Goal: Navigation & Orientation: Find specific page/section

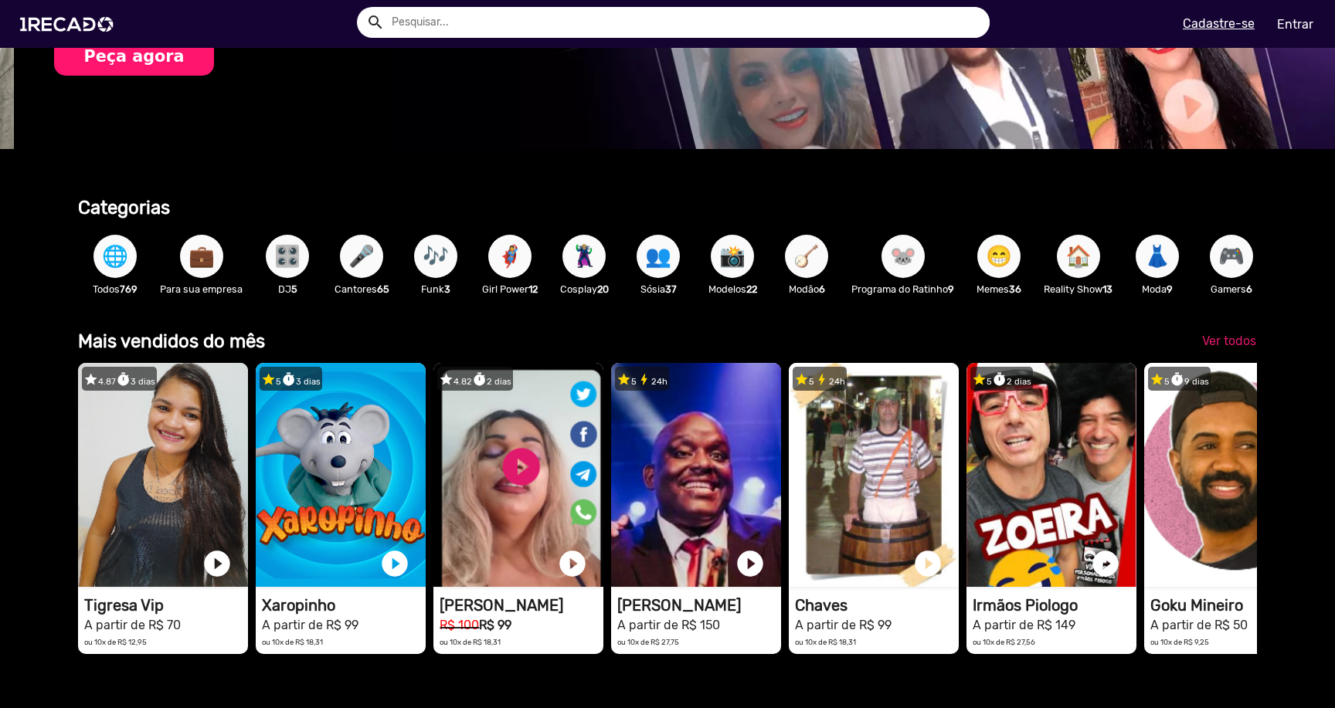
scroll to position [0, 1324]
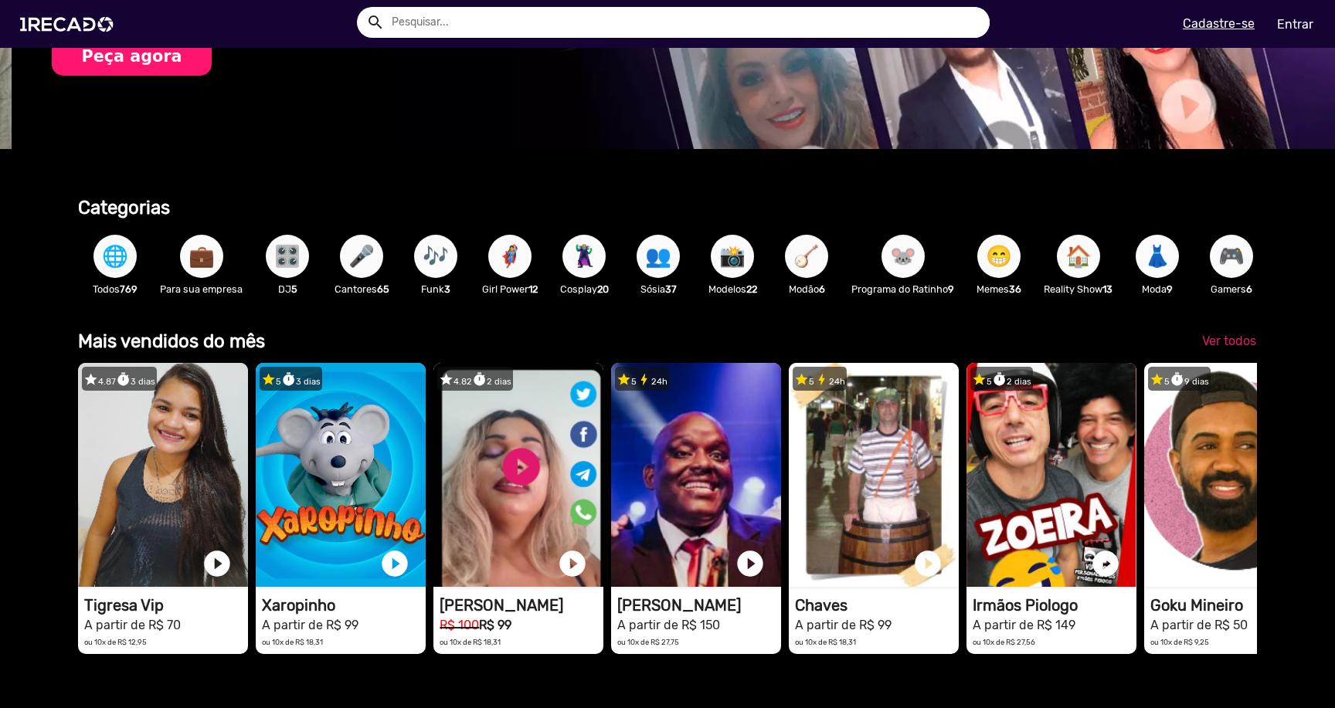
click at [120, 265] on span "🌐" at bounding box center [115, 256] width 26 height 43
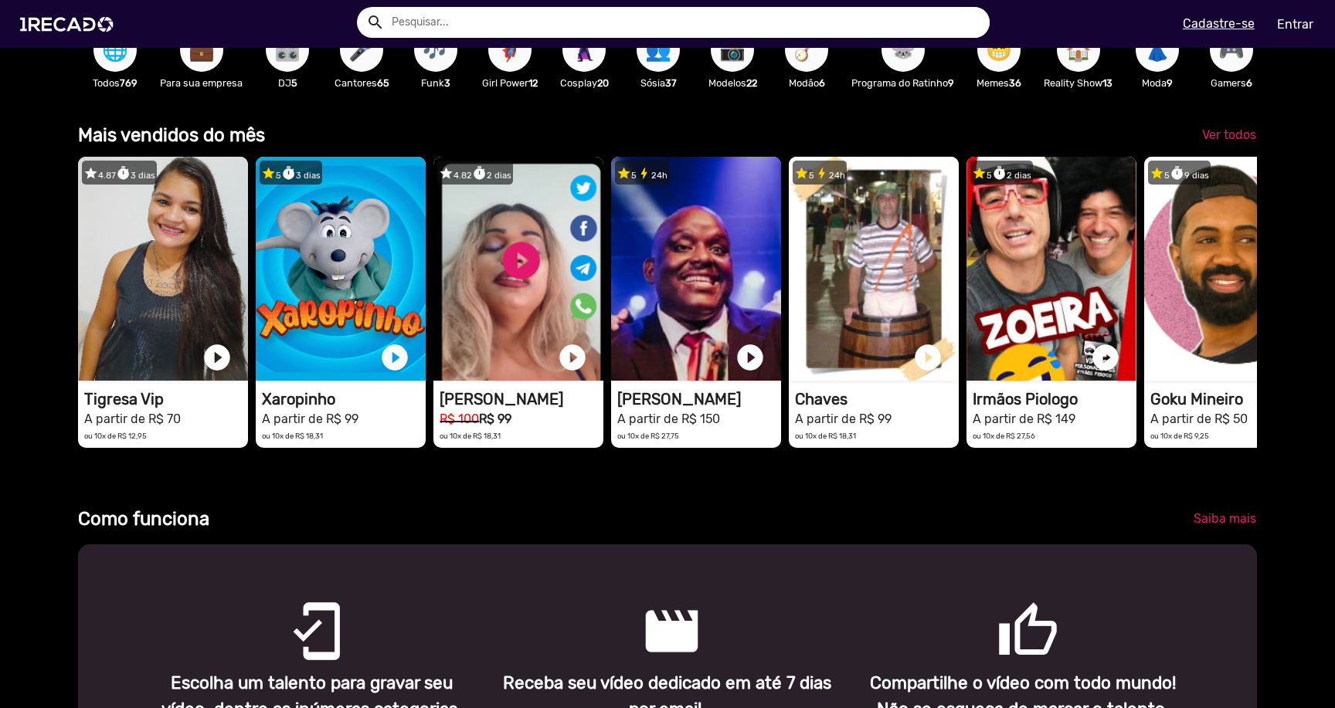
scroll to position [0, 3971]
click at [1223, 142] on span "Ver todos" at bounding box center [1229, 134] width 54 height 15
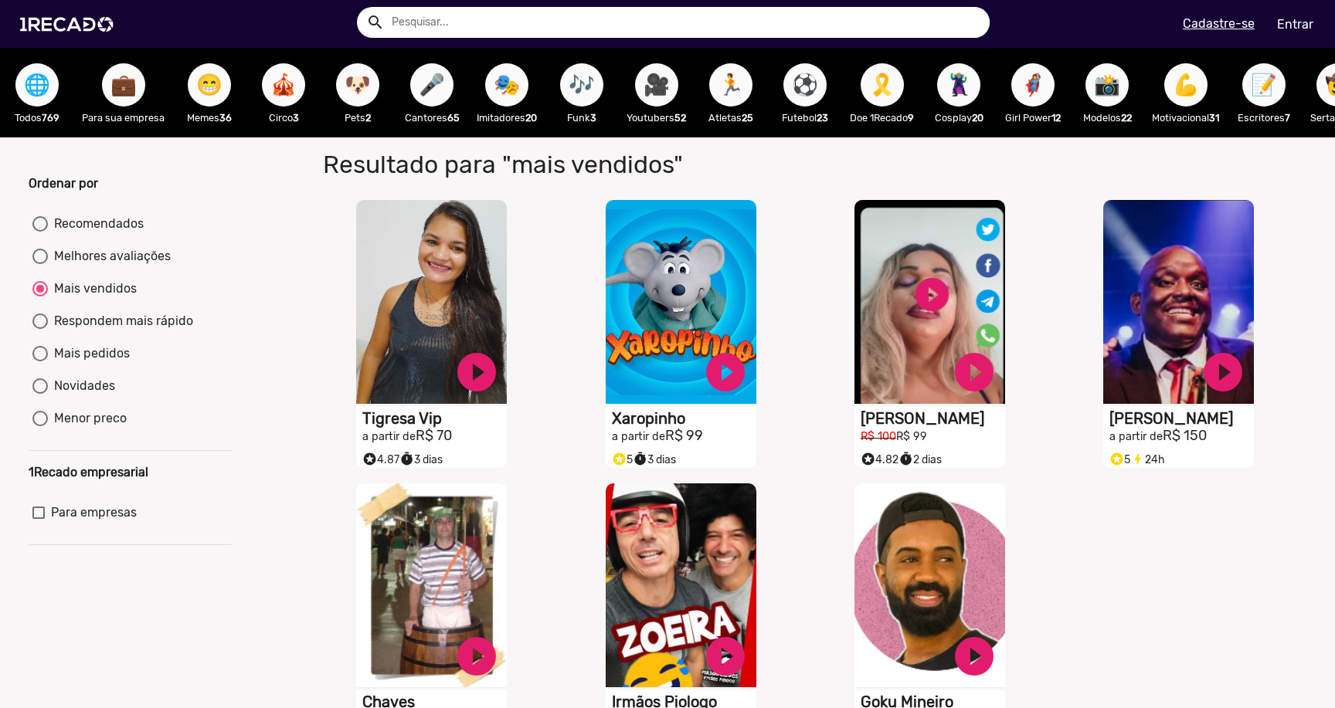
click at [206, 105] on span "😁" at bounding box center [209, 84] width 26 height 43
radio input "true"
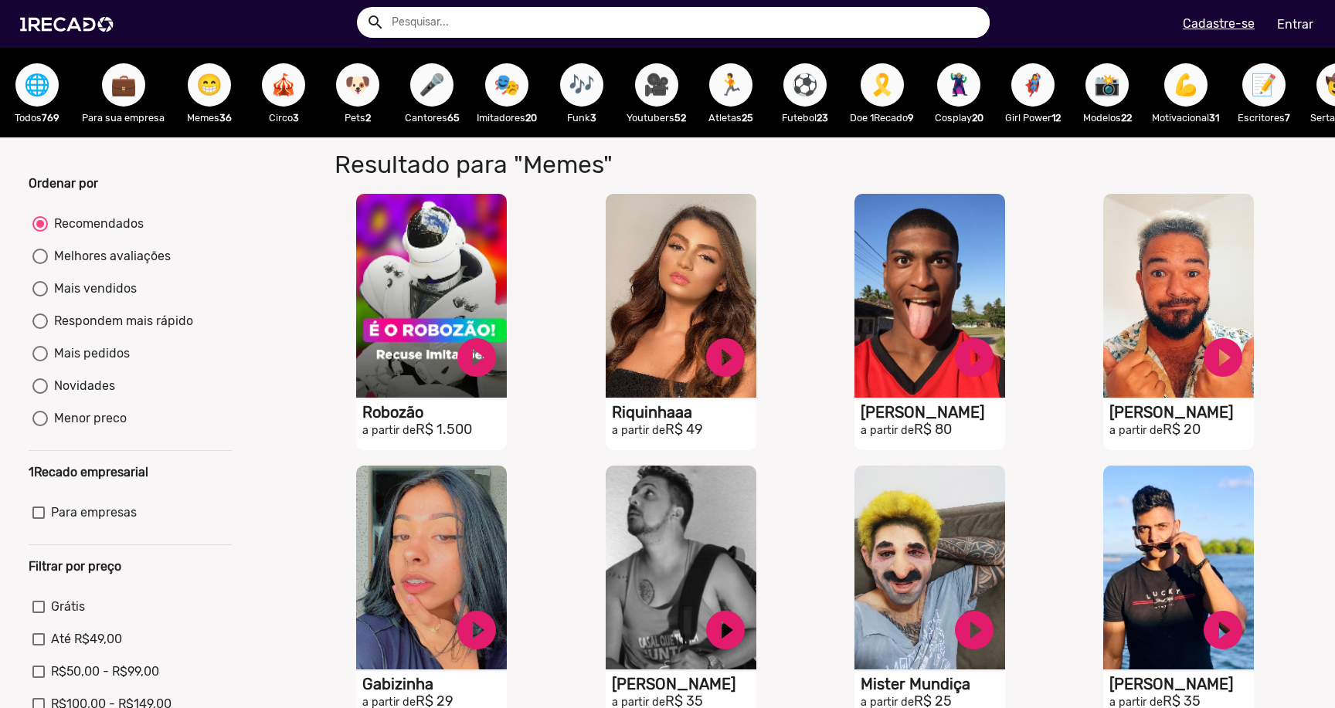
click at [508, 90] on span "🎭" at bounding box center [507, 84] width 26 height 43
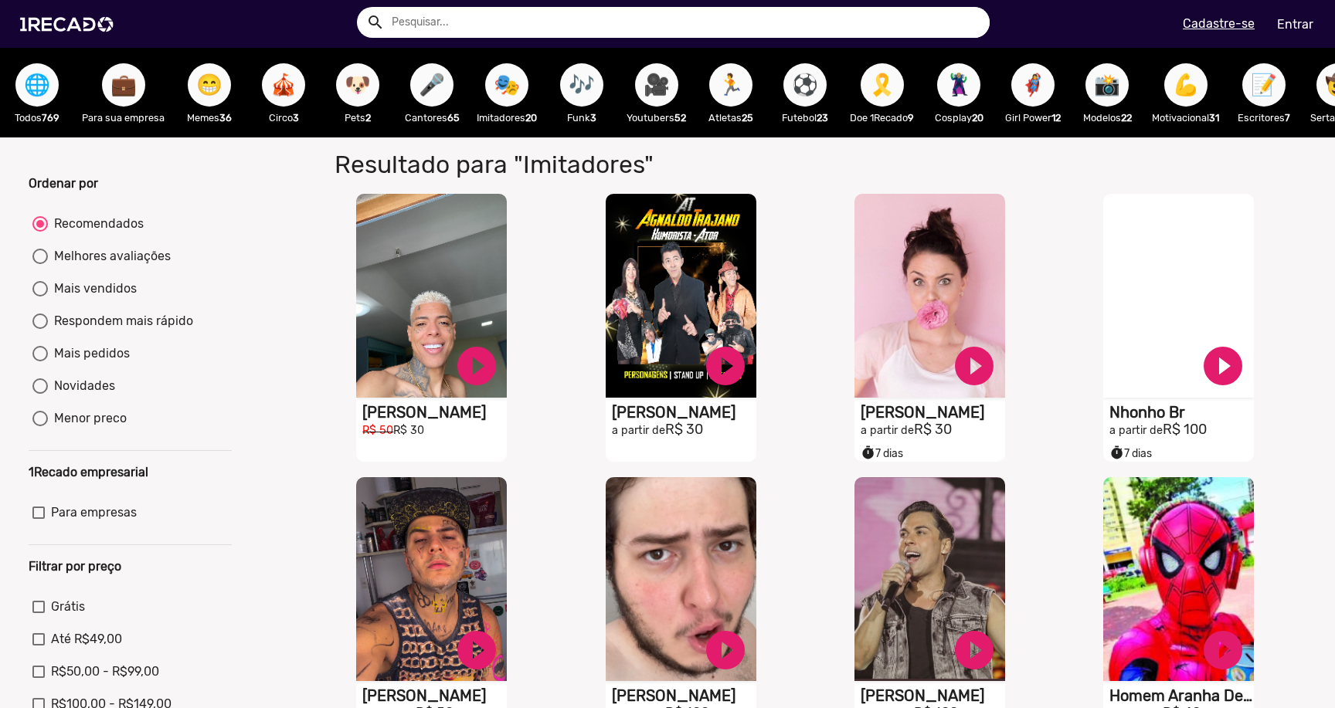
click at [272, 91] on span "🎪" at bounding box center [283, 84] width 26 height 43
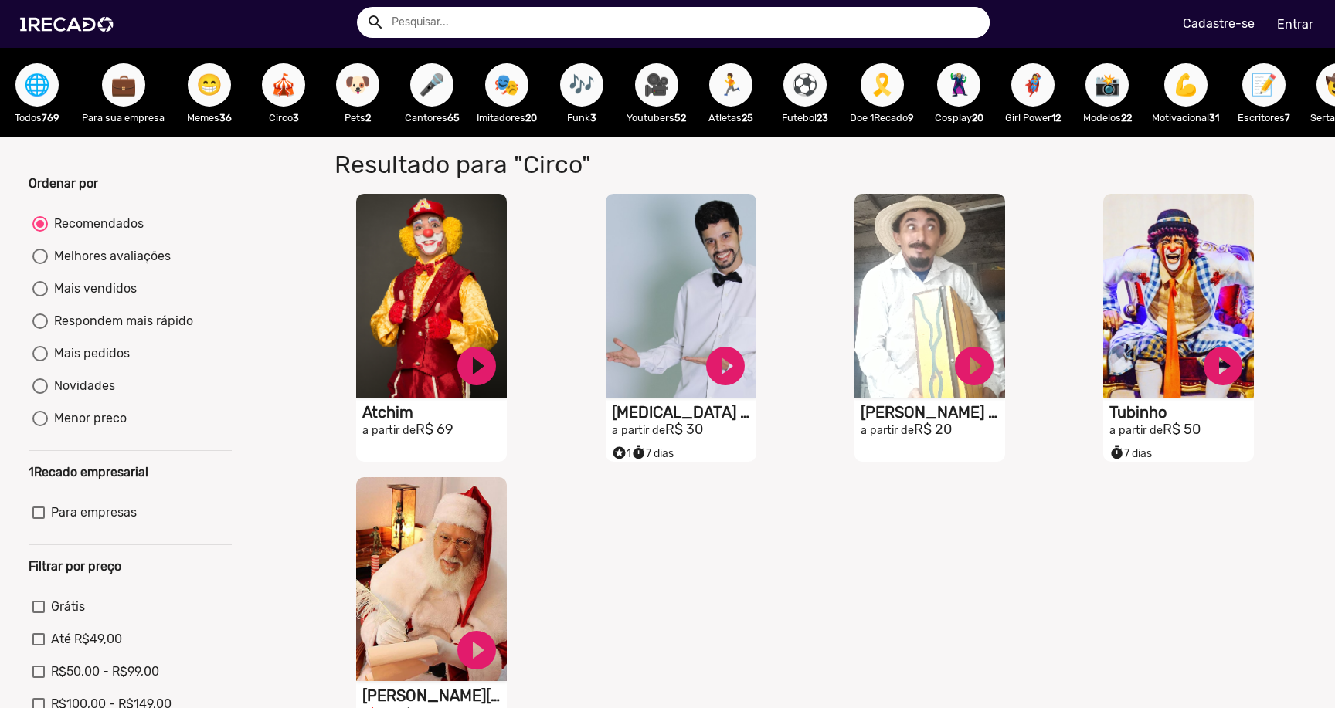
click at [218, 87] on span "😁" at bounding box center [209, 84] width 26 height 43
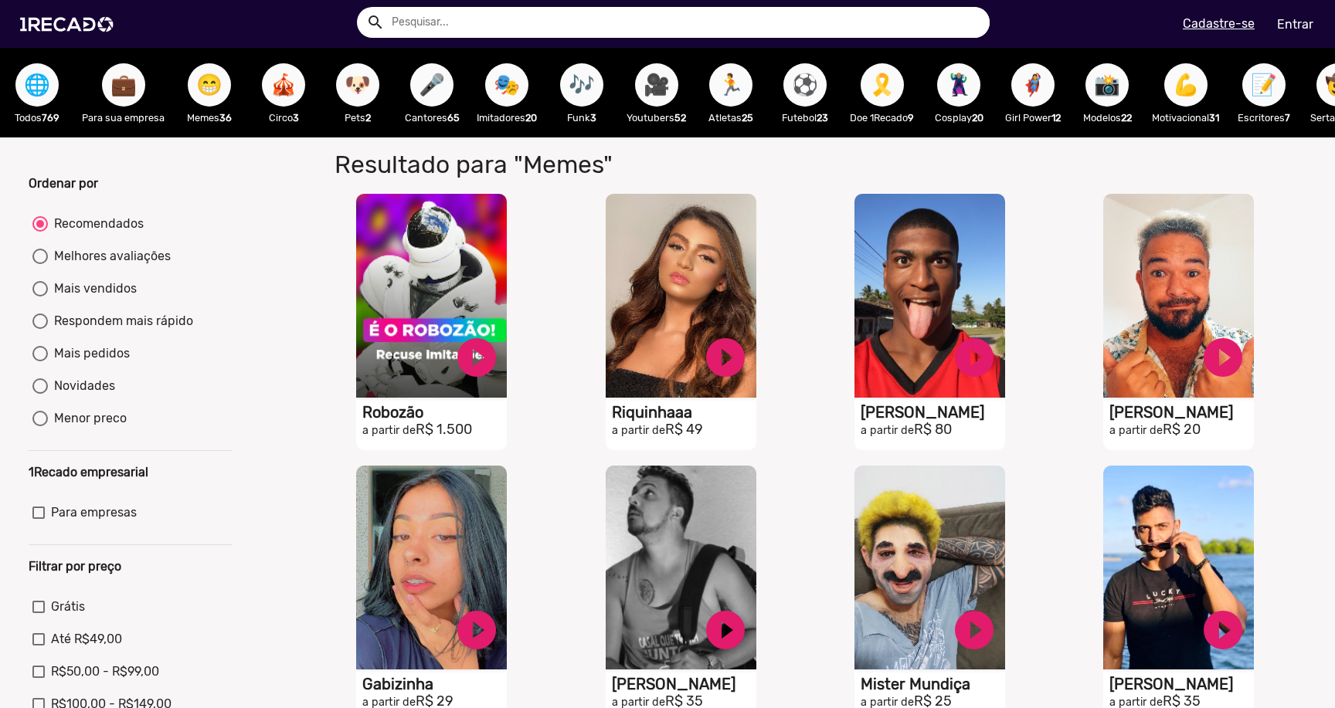
click at [807, 84] on span "⚽" at bounding box center [805, 84] width 26 height 43
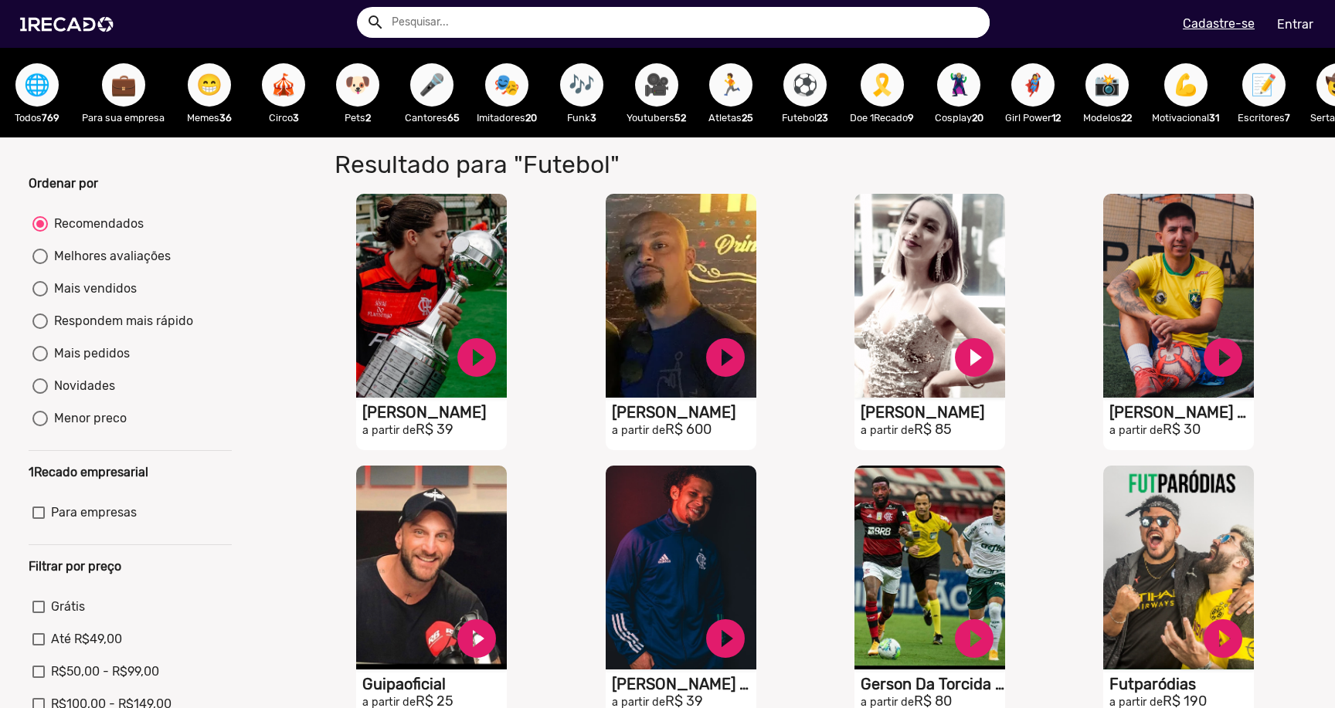
click at [1199, 92] on span "💪" at bounding box center [1186, 84] width 26 height 43
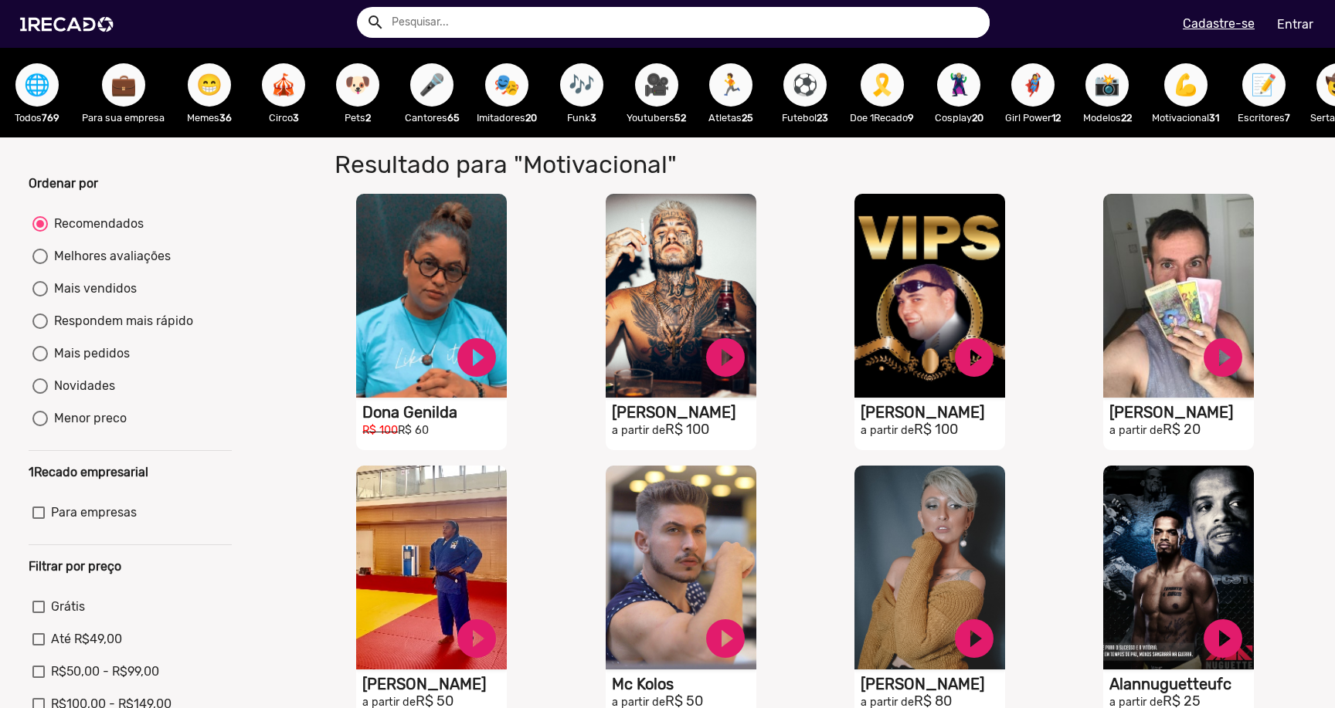
click at [1273, 88] on span "📝" at bounding box center [1264, 84] width 26 height 43
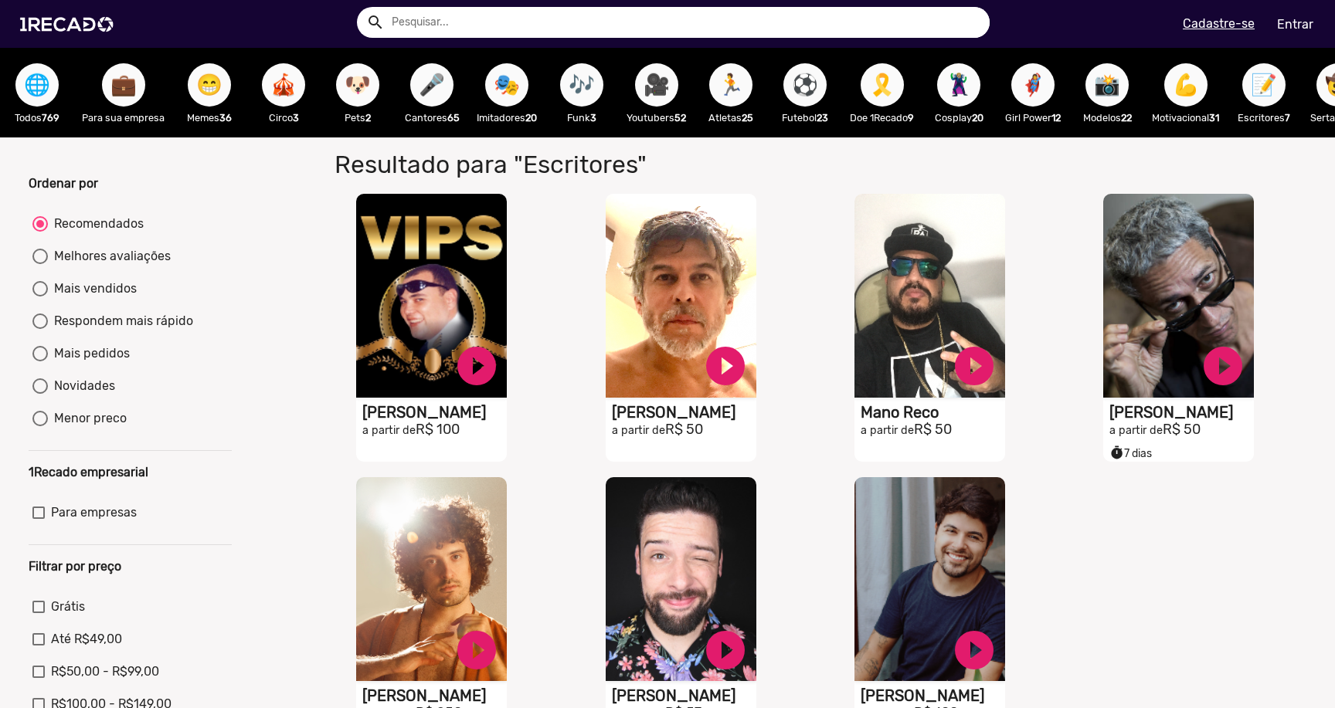
click at [31, 102] on span "🌐" at bounding box center [37, 84] width 26 height 43
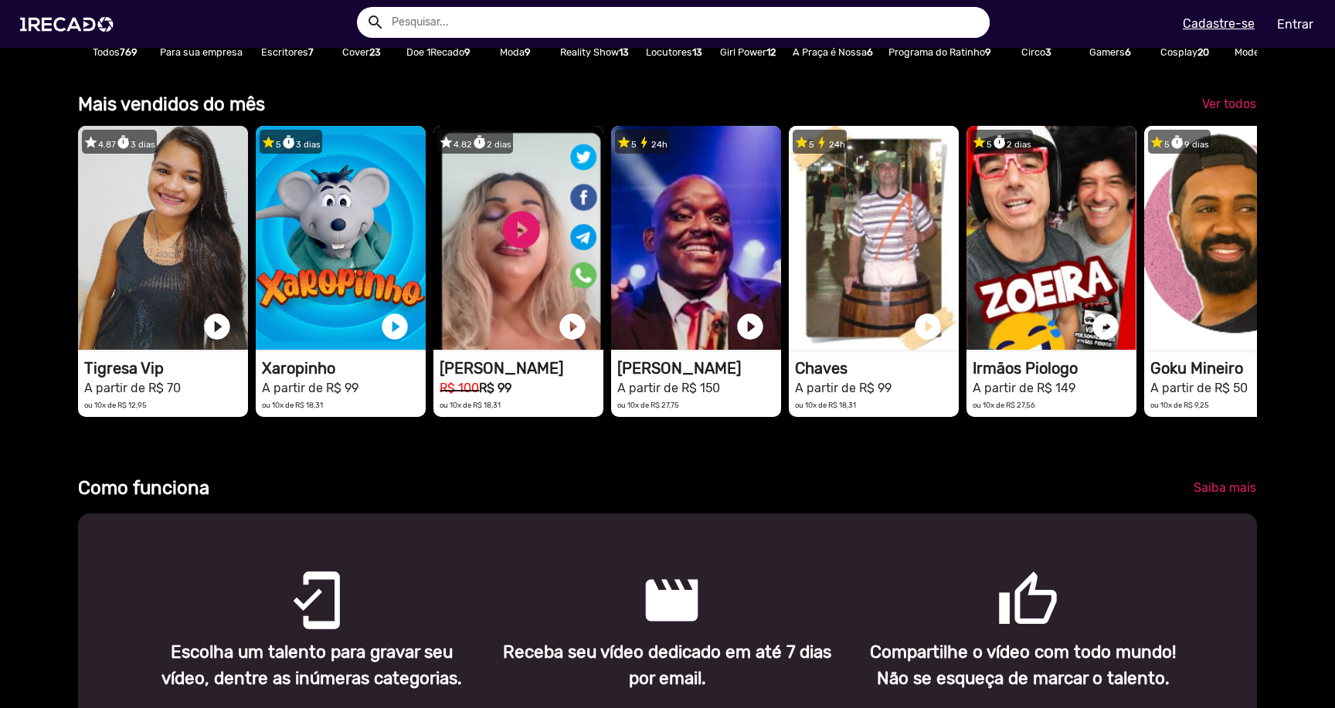
scroll to position [0, 1324]
